Goal: Transaction & Acquisition: Purchase product/service

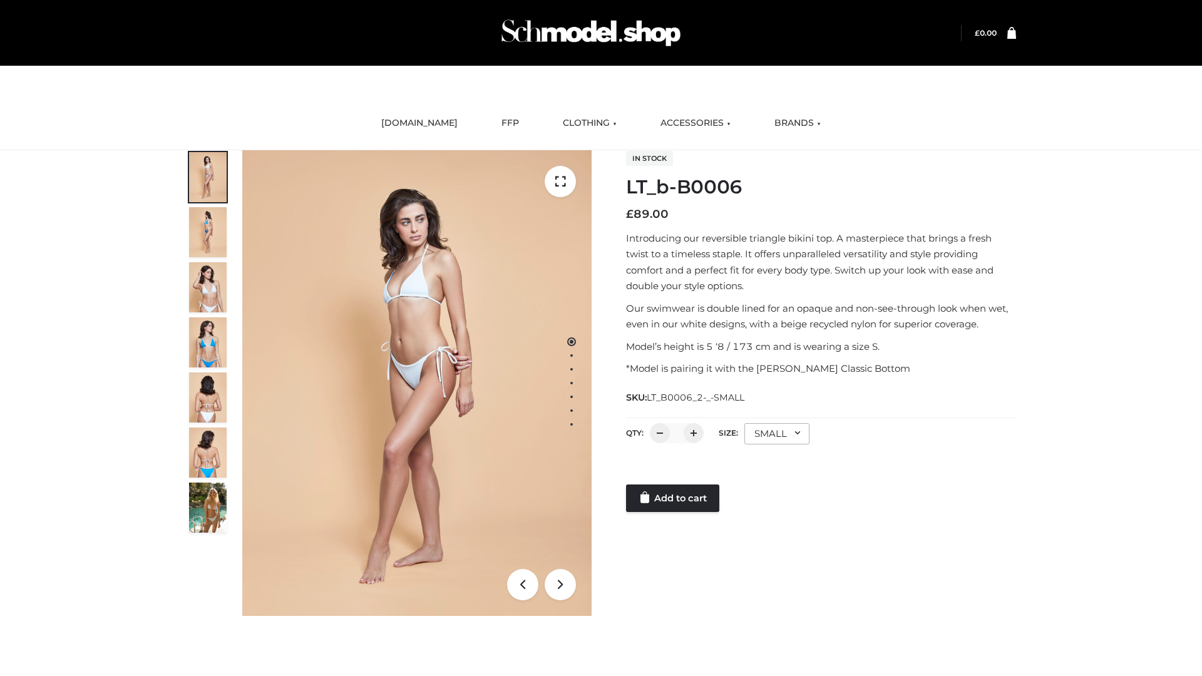
click at [674, 498] on link "Add to cart" at bounding box center [672, 499] width 93 height 28
